Goal: Task Accomplishment & Management: Complete application form

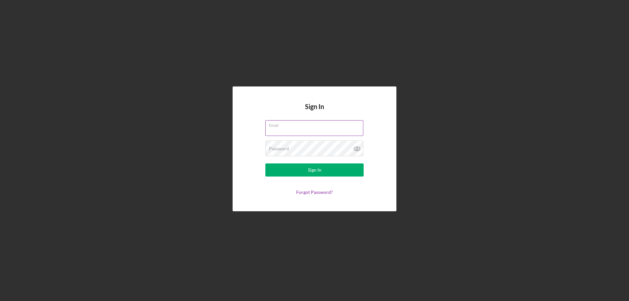
click at [314, 134] on input "Email" at bounding box center [314, 128] width 98 height 16
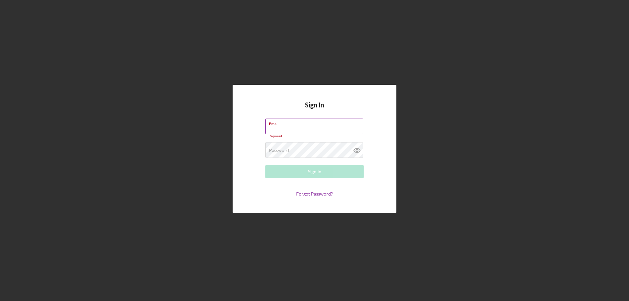
type input "[PERSON_NAME][EMAIL_ADDRESS][PERSON_NAME][DOMAIN_NAME]"
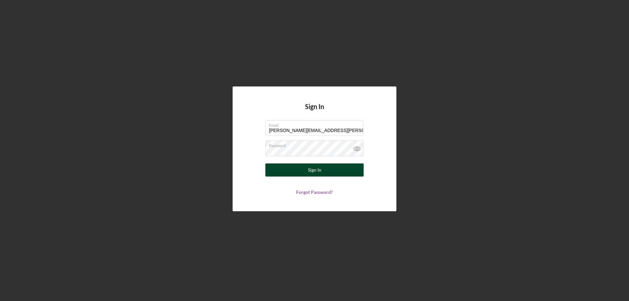
click at [292, 172] on button "Sign In" at bounding box center [314, 169] width 98 height 13
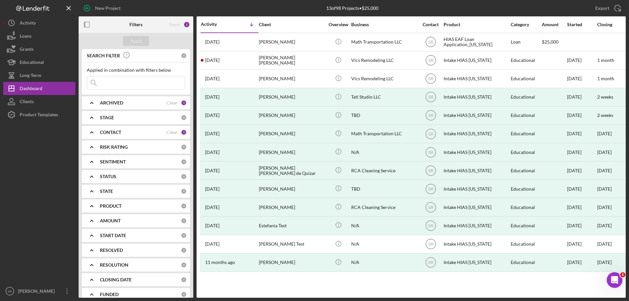
click at [149, 132] on div "CONTACT" at bounding box center [133, 132] width 67 height 5
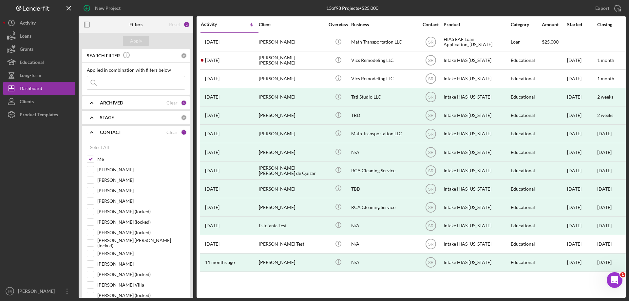
click at [148, 105] on div "ARCHIVED" at bounding box center [133, 102] width 67 height 5
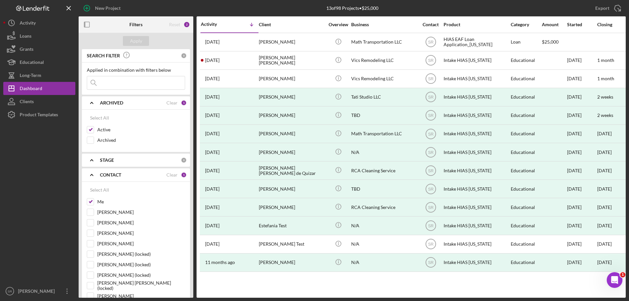
click at [144, 104] on div "ARCHIVED" at bounding box center [133, 102] width 67 height 5
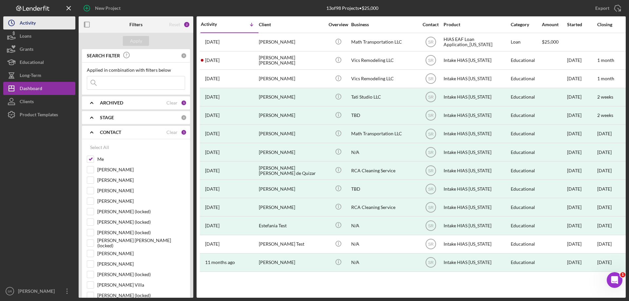
click at [38, 29] on button "Icon/History Activity" at bounding box center [39, 22] width 72 height 13
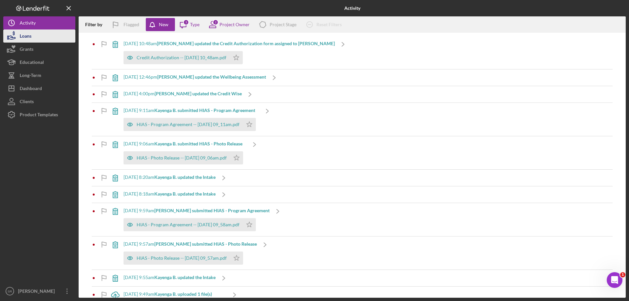
click at [33, 38] on button "Loans" at bounding box center [39, 35] width 72 height 13
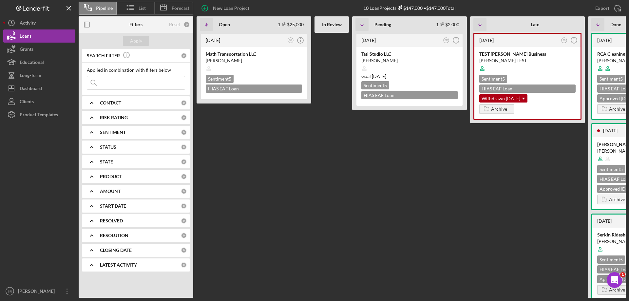
click at [388, 214] on div "2 weeks ago BM Icon/Info Tati Studio LLC Tetiana Saeed Goal 2 months from now S…" at bounding box center [409, 165] width 115 height 265
click at [418, 75] on div "Goal 2 months from now" at bounding box center [409, 76] width 96 height 7
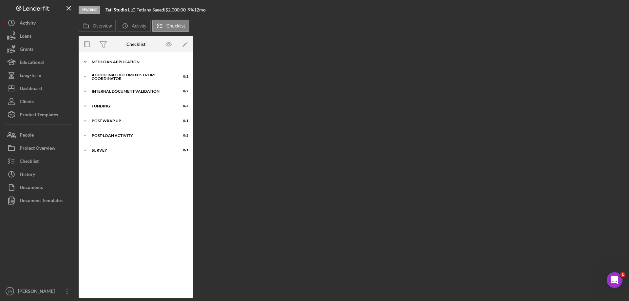
click at [106, 61] on div "MED Loan Application" at bounding box center [138, 62] width 93 height 4
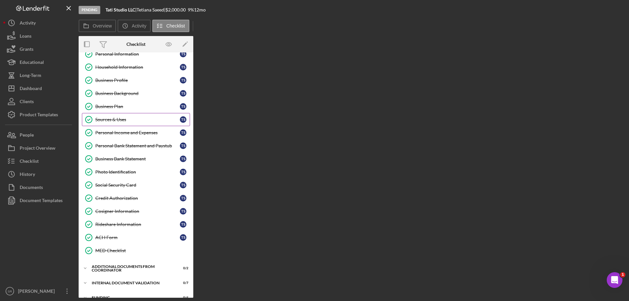
scroll to position [66, 0]
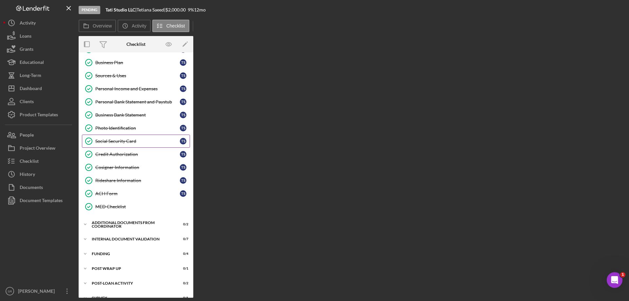
click at [149, 140] on div "Social Security Card" at bounding box center [137, 141] width 85 height 5
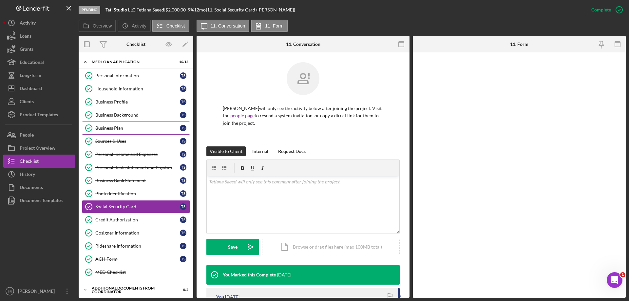
click at [147, 124] on link "Business Plan Business Plan T S" at bounding box center [136, 128] width 108 height 13
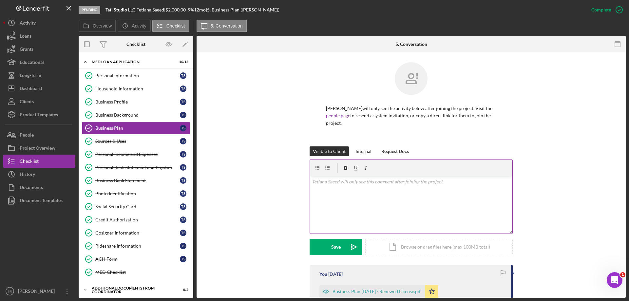
scroll to position [33, 0]
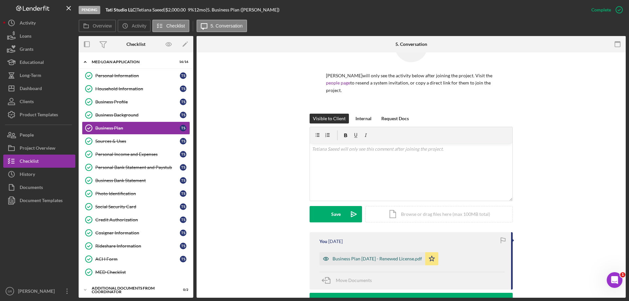
click at [363, 256] on div "Business Plan [DATE] - Renewed License.pdf" at bounding box center [377, 258] width 89 height 5
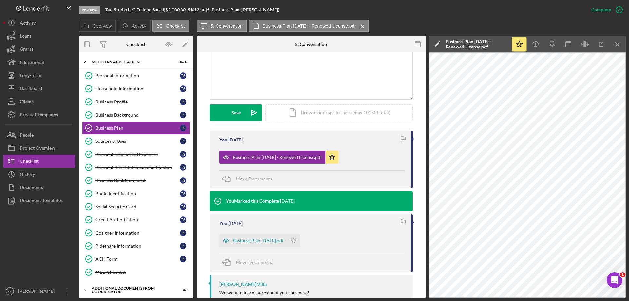
scroll to position [189, 0]
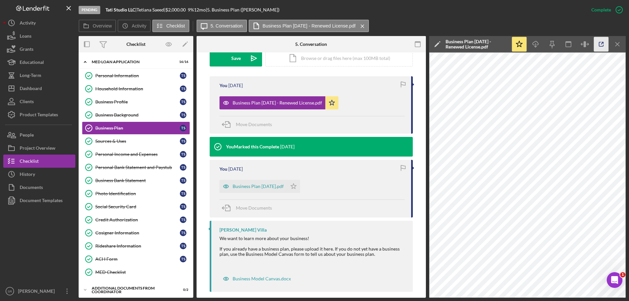
click at [597, 44] on icon "button" at bounding box center [601, 44] width 15 height 15
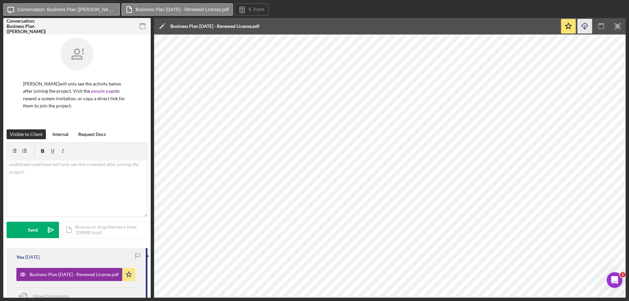
click at [589, 25] on icon "Icon/Download" at bounding box center [585, 26] width 15 height 15
